Goal: Find contact information: Find contact information

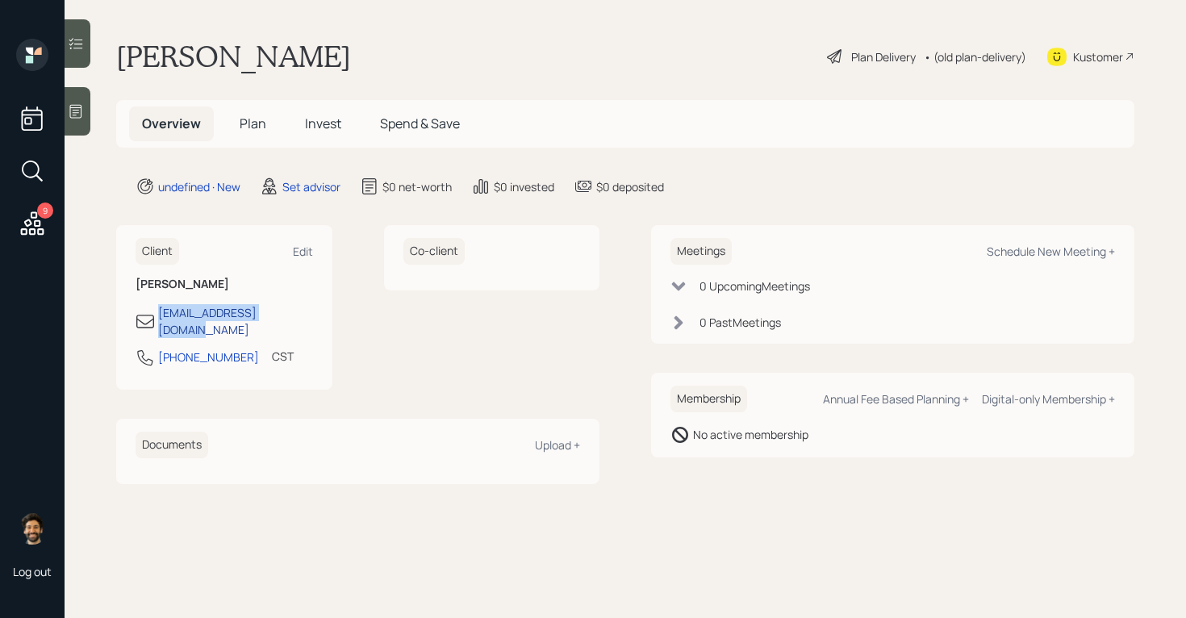
drag, startPoint x: 294, startPoint y: 312, endPoint x: 158, endPoint y: 319, distance: 135.7
click at [158, 319] on div "[EMAIL_ADDRESS][DOMAIN_NAME]" at bounding box center [225, 321] width 178 height 34
copy div "[EMAIL_ADDRESS][DOMAIN_NAME]"
drag, startPoint x: 175, startPoint y: 318, endPoint x: 183, endPoint y: 9, distance: 309.2
click at [0, 0] on div "9 Log out Olga Cendejas Plan Delivery • (old plan-delivery) Kustomer Overview P…" at bounding box center [593, 309] width 1186 height 618
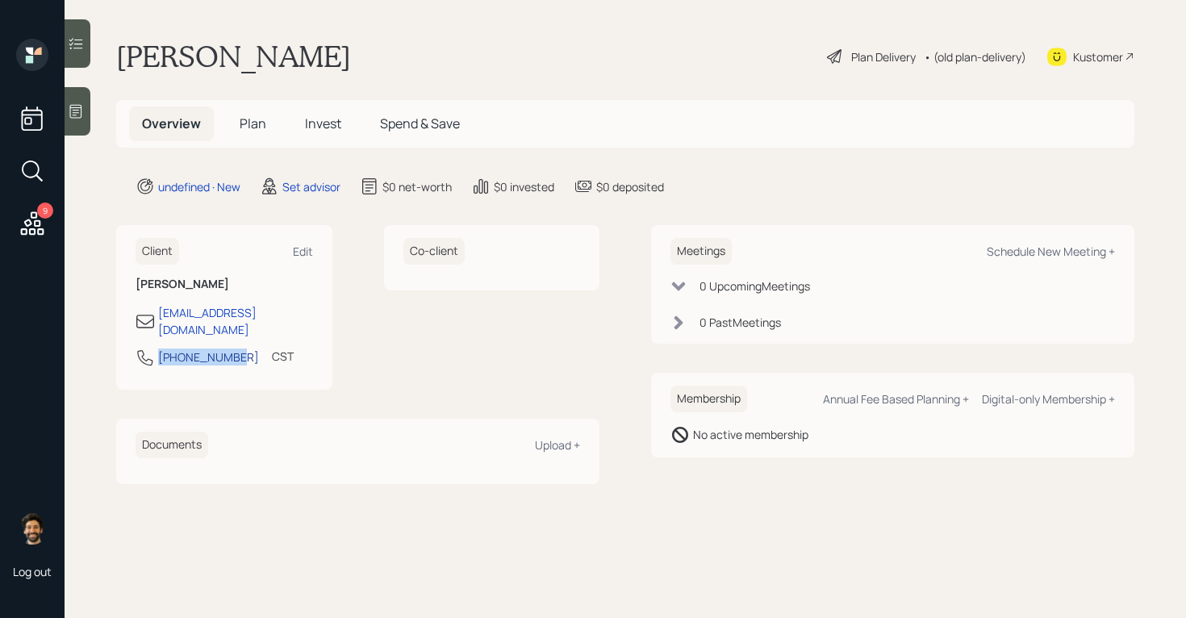
drag, startPoint x: 228, startPoint y: 343, endPoint x: 161, endPoint y: 346, distance: 67.9
click at [161, 348] on div "214-677-3261 CST Currently 8:11 AM" at bounding box center [225, 362] width 178 height 29
copy div "[PHONE_NUMBER]"
drag, startPoint x: 182, startPoint y: 347, endPoint x: 224, endPoint y: 67, distance: 283.2
click at [0, 0] on div "9 Log out Olga Cendejas Plan Delivery • (old plan-delivery) Kustomer Overview P…" at bounding box center [593, 309] width 1186 height 618
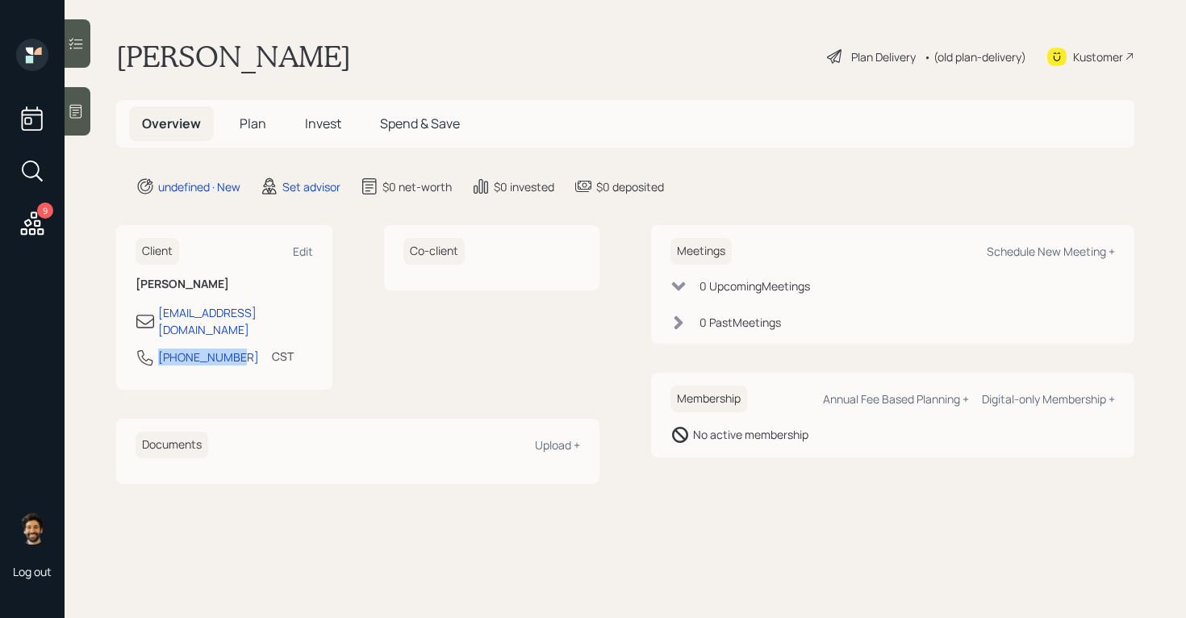
drag, startPoint x: 233, startPoint y: 349, endPoint x: 156, endPoint y: 349, distance: 77.5
click at [156, 349] on div "[PHONE_NUMBER] CST Currently 8:12 AM" at bounding box center [225, 362] width 178 height 29
drag, startPoint x: 232, startPoint y: 342, endPoint x: 149, endPoint y: 342, distance: 83.1
click at [149, 348] on div "[PHONE_NUMBER] CST Currently 8:12 AM" at bounding box center [225, 362] width 178 height 29
copy div "[PHONE_NUMBER]"
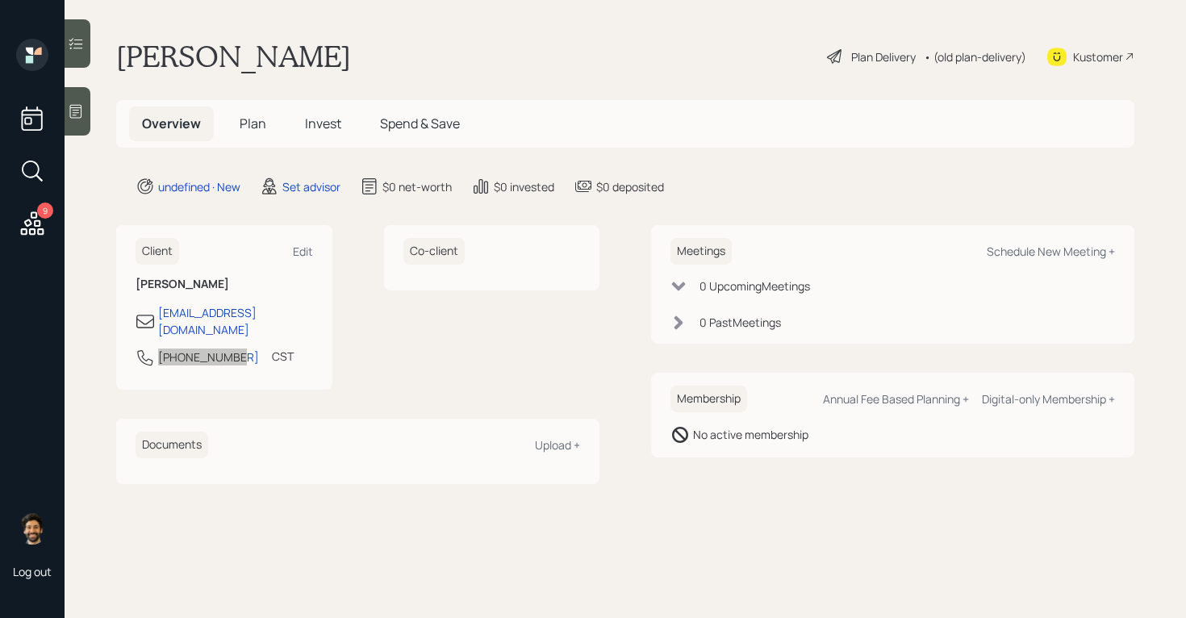
drag, startPoint x: 181, startPoint y: 346, endPoint x: 223, endPoint y: 2, distance: 347.2
click at [0, 0] on div "9 Log out [PERSON_NAME] Plan Delivery • (old plan-delivery) Kustomer Overview P…" at bounding box center [593, 309] width 1186 height 618
